Goal: Communication & Community: Answer question/provide support

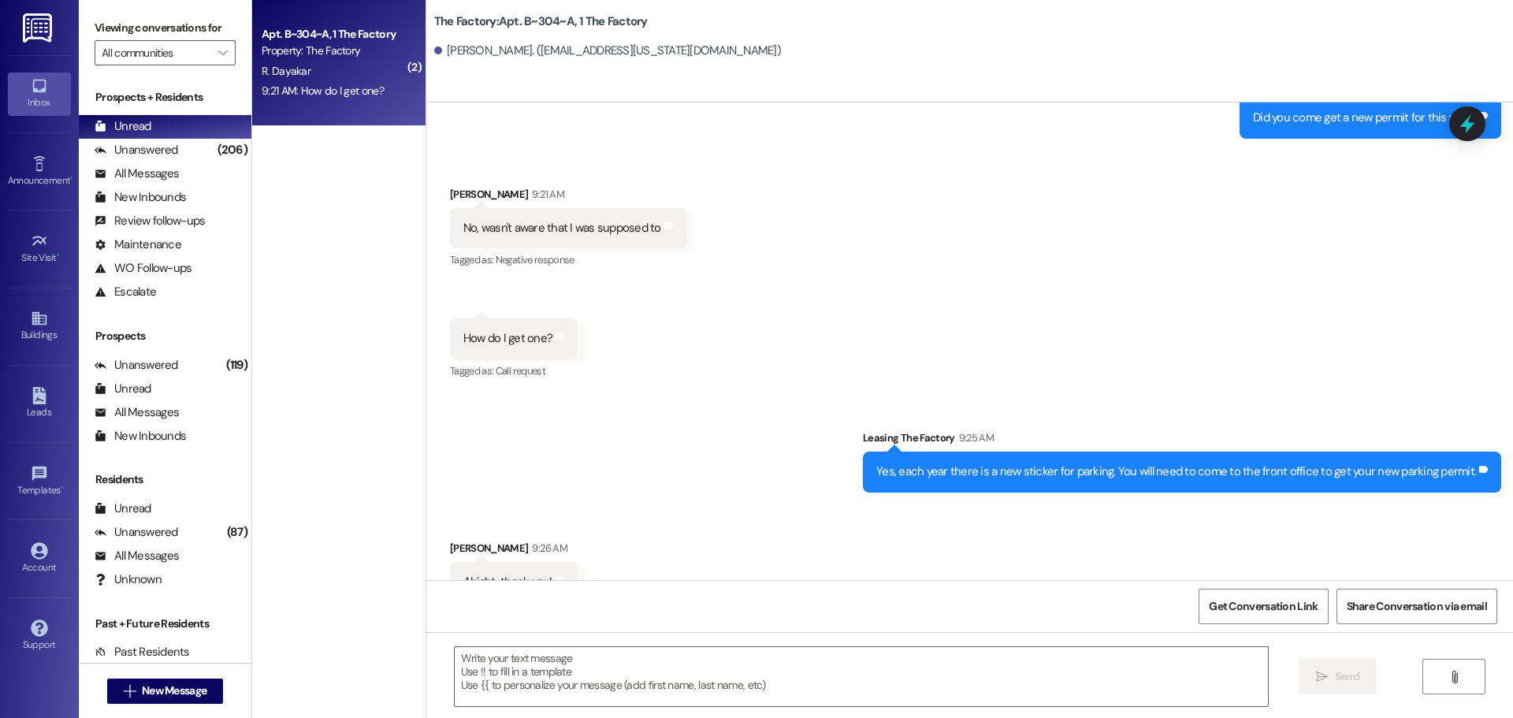
scroll to position [23262, 0]
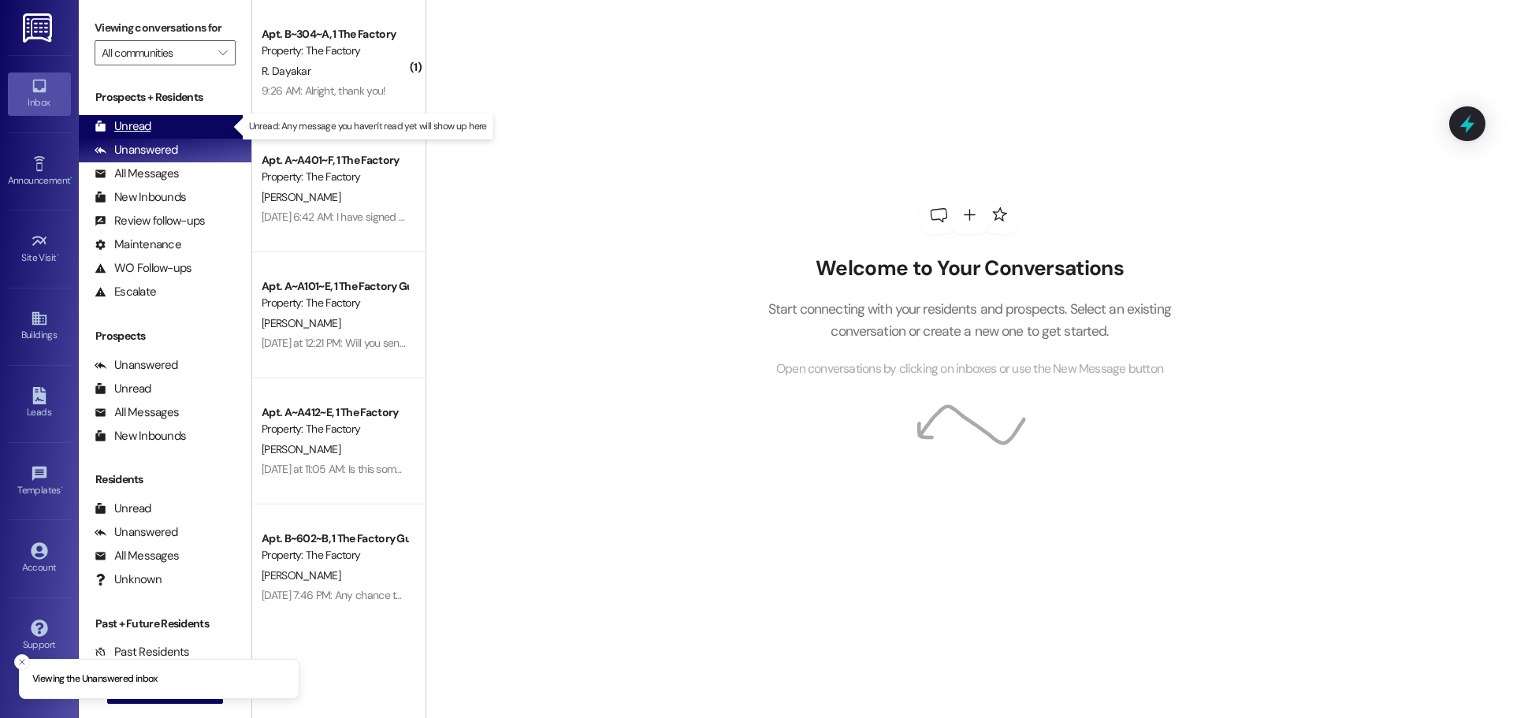
click at [118, 121] on div "Unread" at bounding box center [123, 126] width 57 height 17
